Goal: Task Accomplishment & Management: Manage account settings

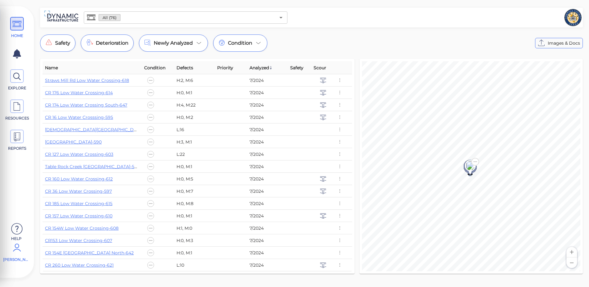
click at [17, 254] on icon at bounding box center [17, 248] width 12 height 18
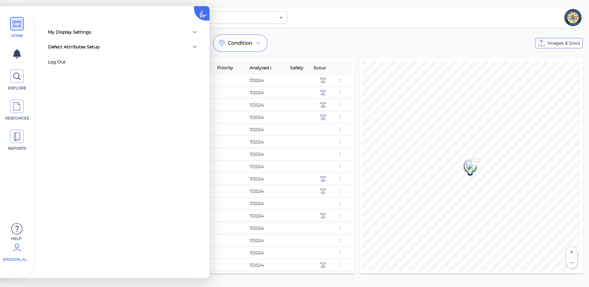
click at [194, 31] on icon at bounding box center [194, 31] width 7 height 7
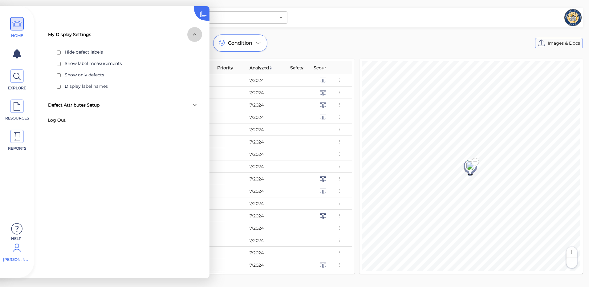
click at [194, 36] on icon at bounding box center [194, 34] width 7 height 7
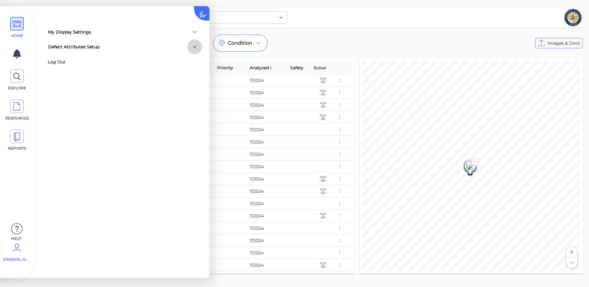
click at [194, 47] on icon at bounding box center [195, 47] width 4 height 2
click at [201, 14] on icon at bounding box center [209, 7] width 31 height 31
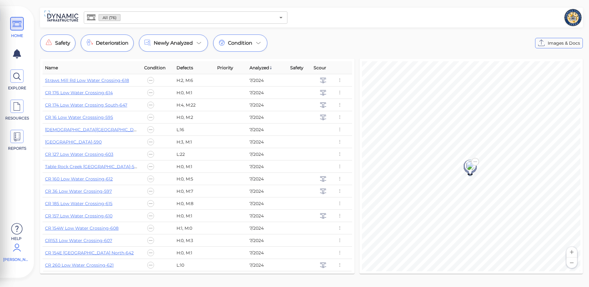
click at [16, 255] on icon at bounding box center [17, 248] width 12 height 18
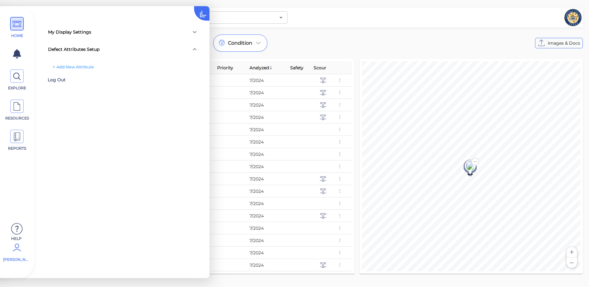
click at [58, 79] on div "Log Out" at bounding box center [88, 80] width 80 height 10
